Goal: Find specific page/section: Find specific page/section

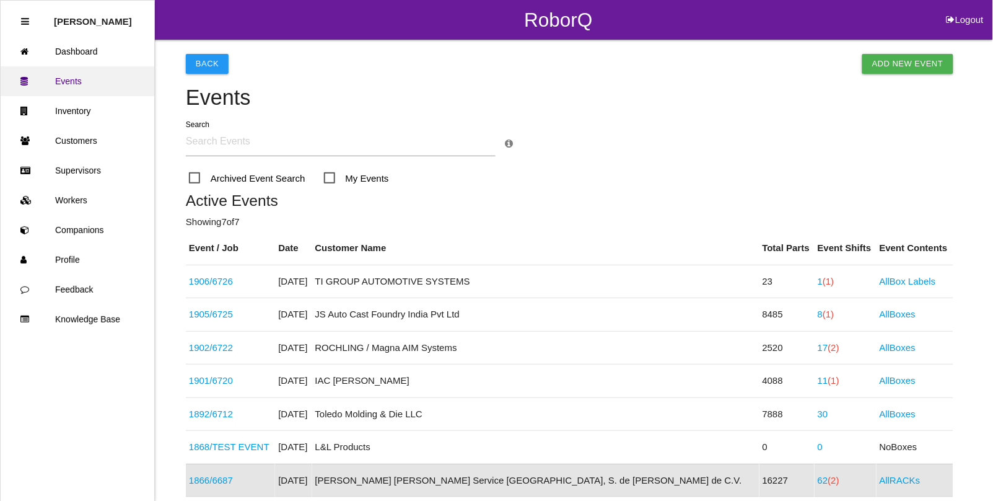
click at [68, 76] on link "Events" at bounding box center [78, 81] width 154 height 30
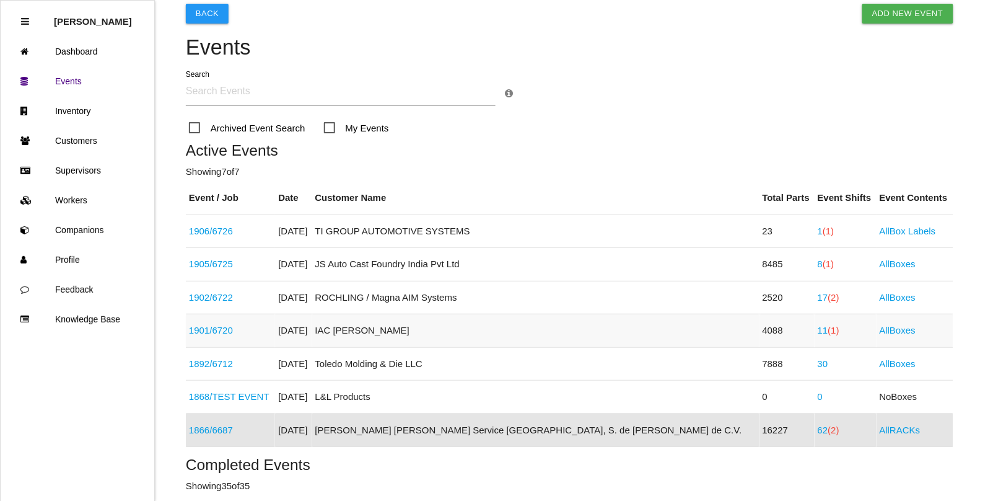
scroll to position [77, 0]
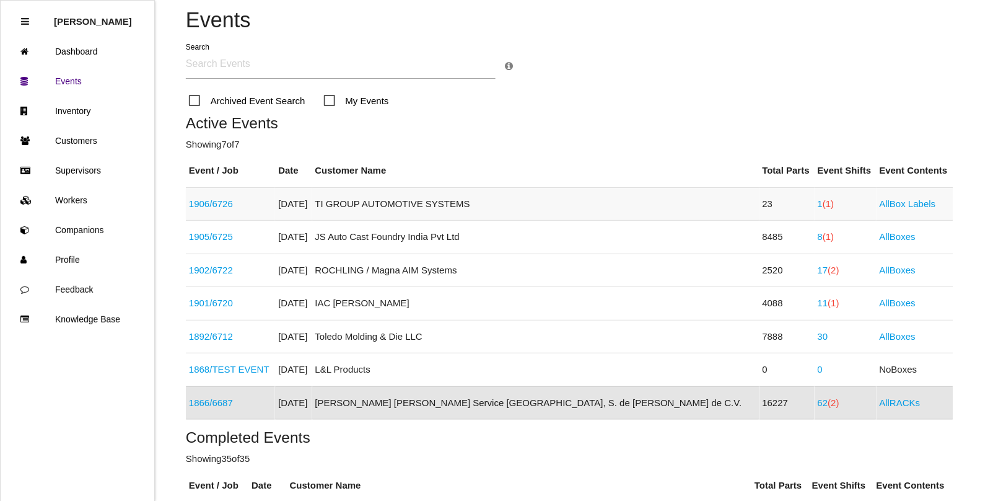
click at [823, 205] on span "(1)" at bounding box center [828, 203] width 11 height 11
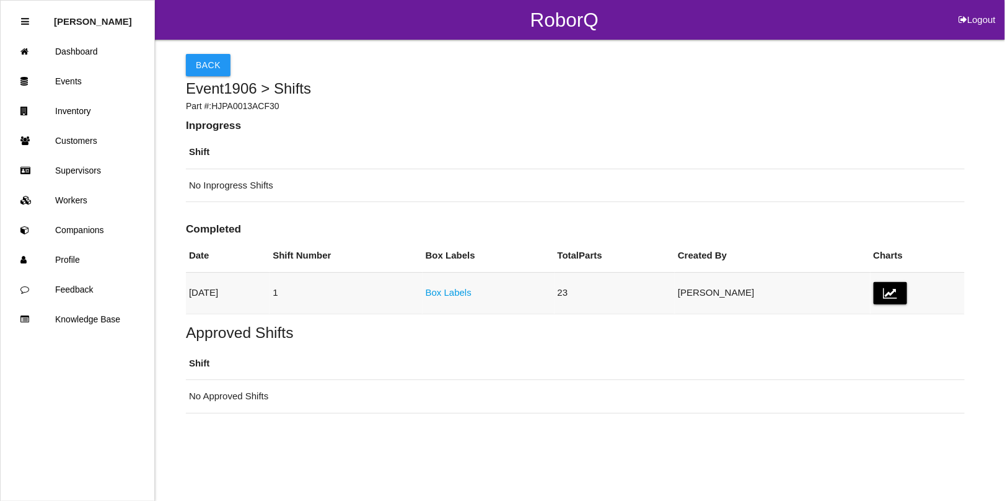
click at [472, 293] on link "Box Labels" at bounding box center [449, 292] width 46 height 11
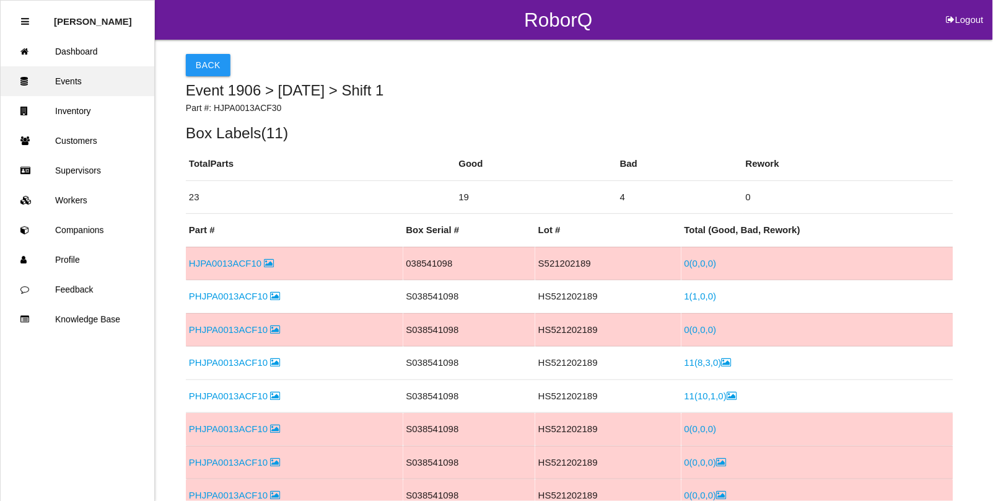
click at [81, 82] on link "Events" at bounding box center [78, 81] width 154 height 30
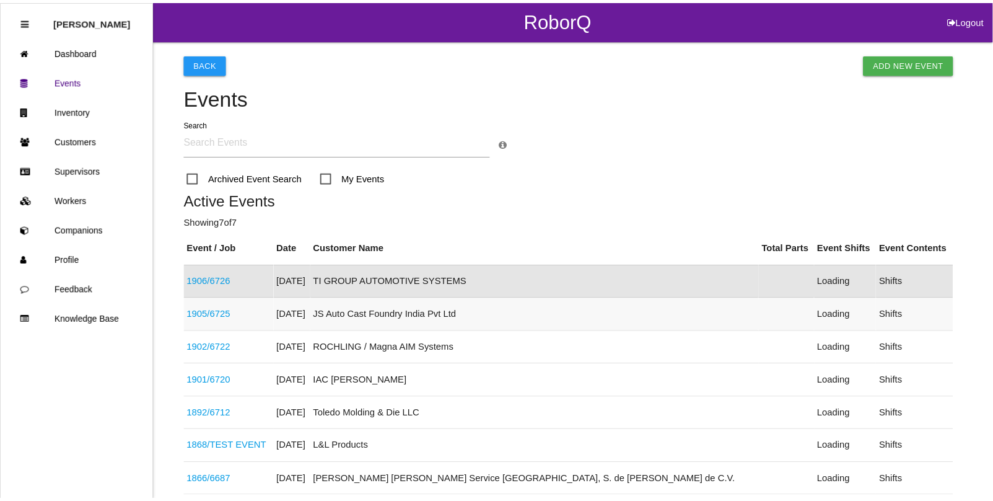
scroll to position [31, 0]
